Goal: Find specific page/section: Find specific page/section

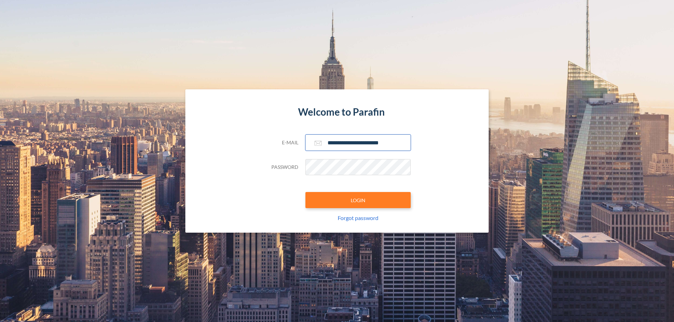
type input "**********"
click at [358, 200] on button "LOGIN" at bounding box center [357, 200] width 105 height 16
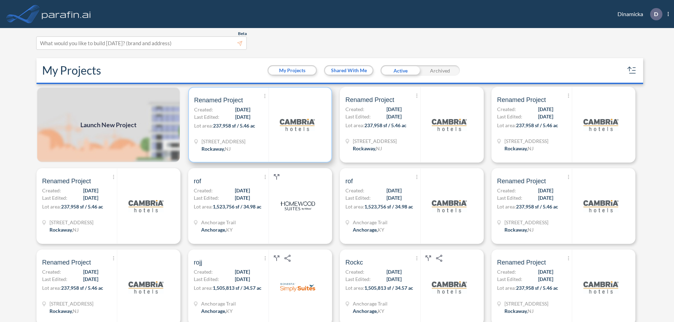
scroll to position [2, 0]
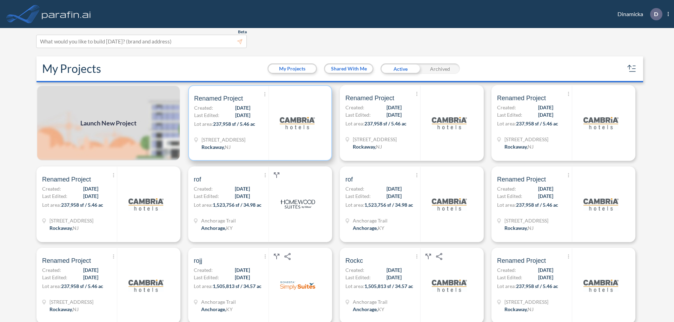
click at [259, 123] on p "Lot area: 237,958 sf / 5.46 ac" at bounding box center [231, 125] width 74 height 10
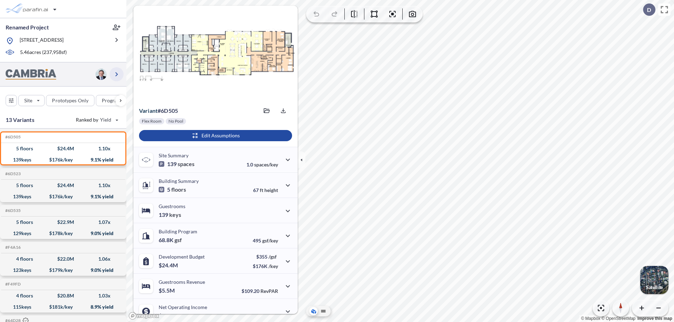
click at [116, 74] on icon "button" at bounding box center [116, 74] width 8 height 8
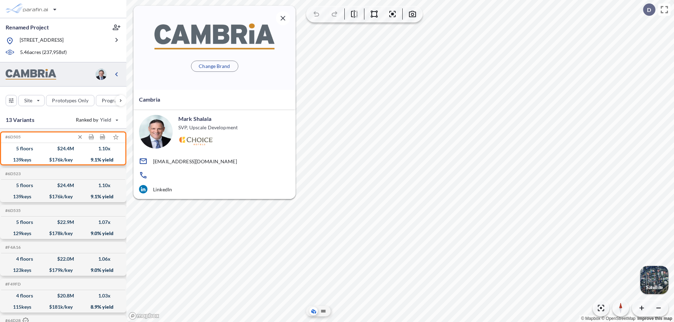
scroll to position [3, 0]
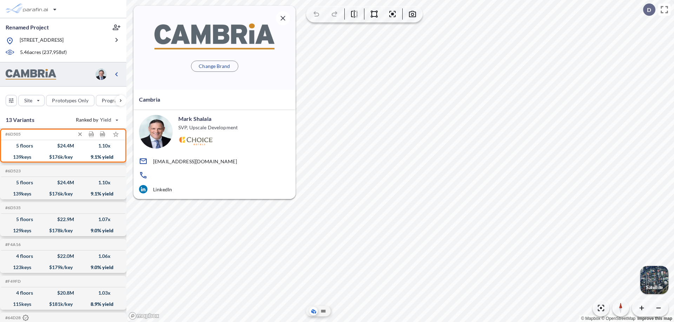
click at [63, 146] on div "$ 24.4 M" at bounding box center [65, 146] width 17 height 0
